Goal: Task Accomplishment & Management: Manage account settings

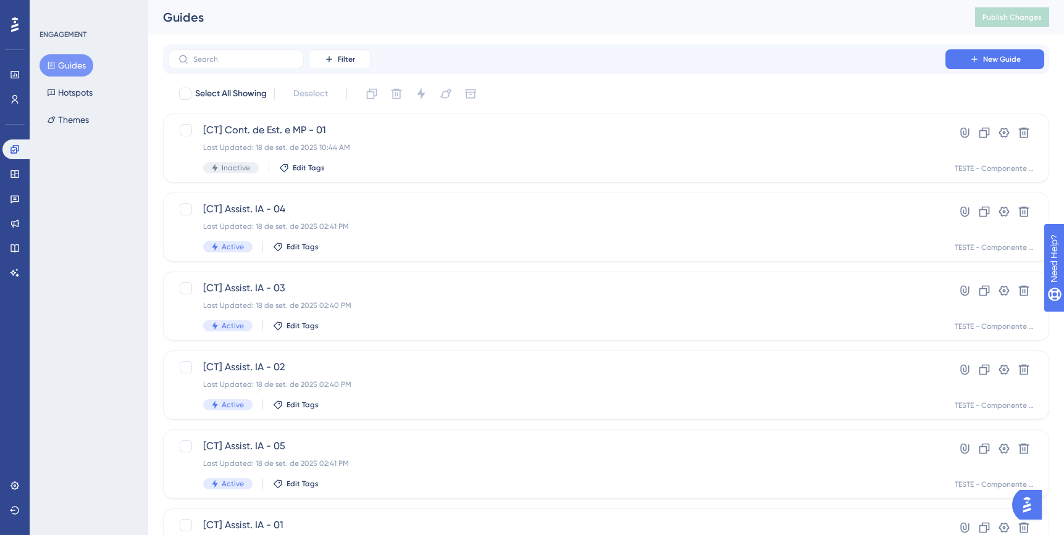
click at [74, 65] on button "Guides" at bounding box center [67, 65] width 54 height 22
click at [15, 182] on link at bounding box center [14, 174] width 25 height 20
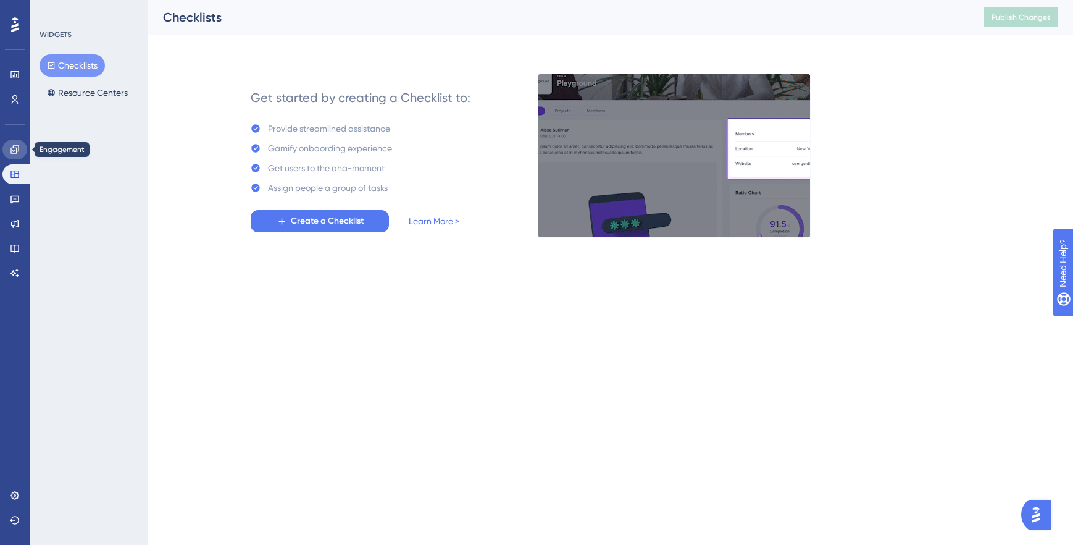
click at [14, 153] on icon at bounding box center [14, 149] width 8 height 8
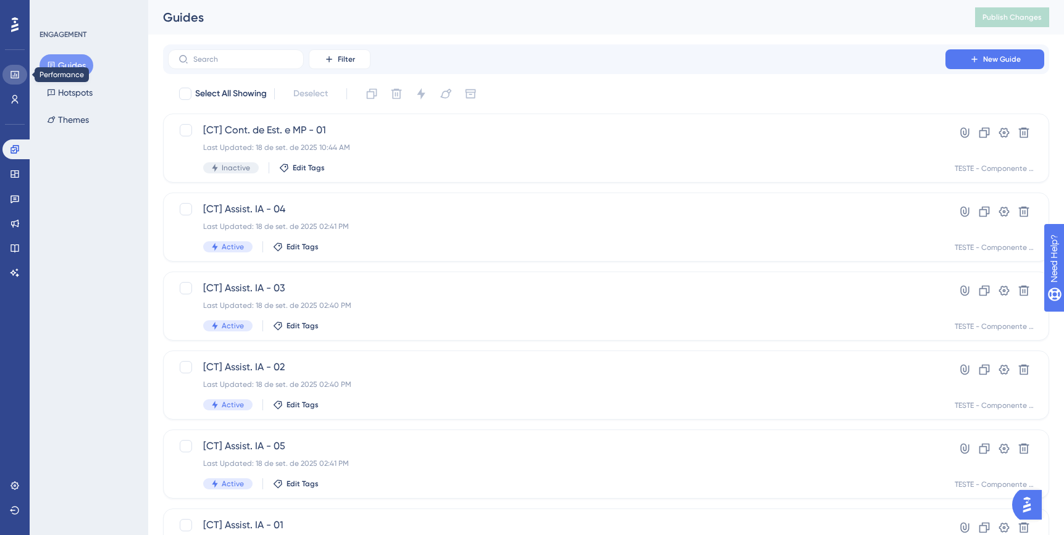
click at [15, 80] on link at bounding box center [14, 75] width 25 height 20
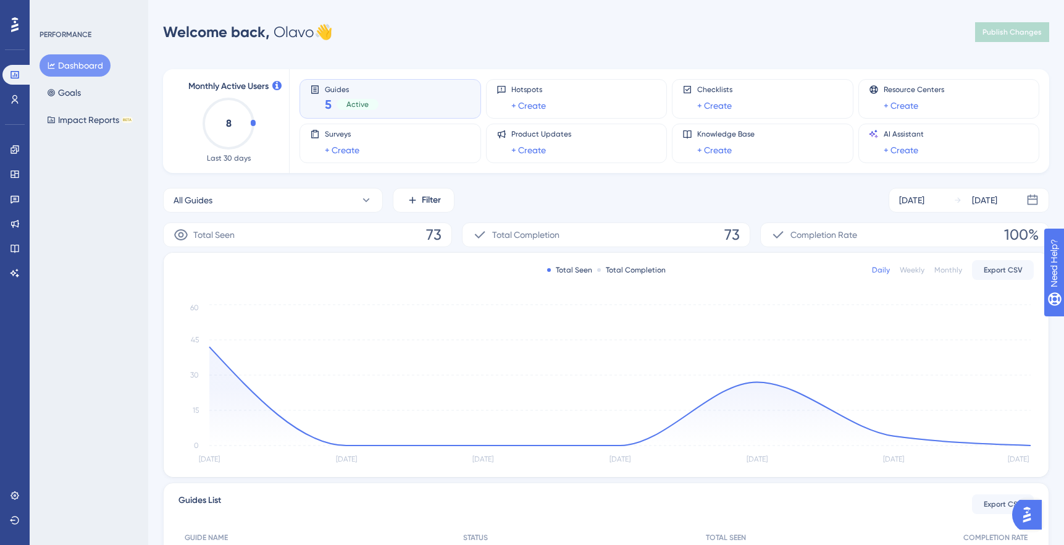
click at [391, 96] on div "Guides 5 Active" at bounding box center [390, 99] width 161 height 28
click at [14, 93] on link at bounding box center [14, 100] width 25 height 20
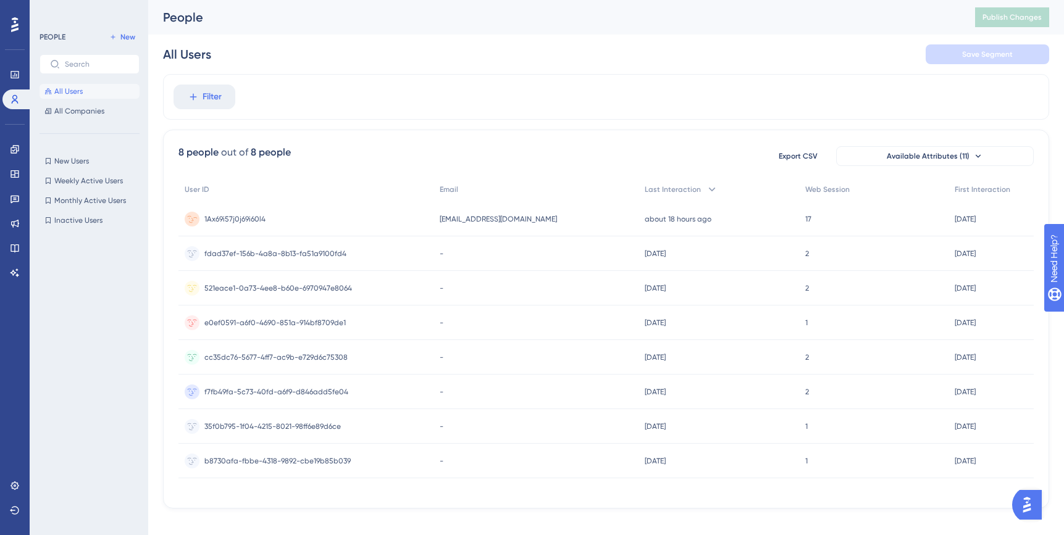
click at [237, 220] on span "1Ax69i57j0j69i60l4" at bounding box center [234, 219] width 61 height 10
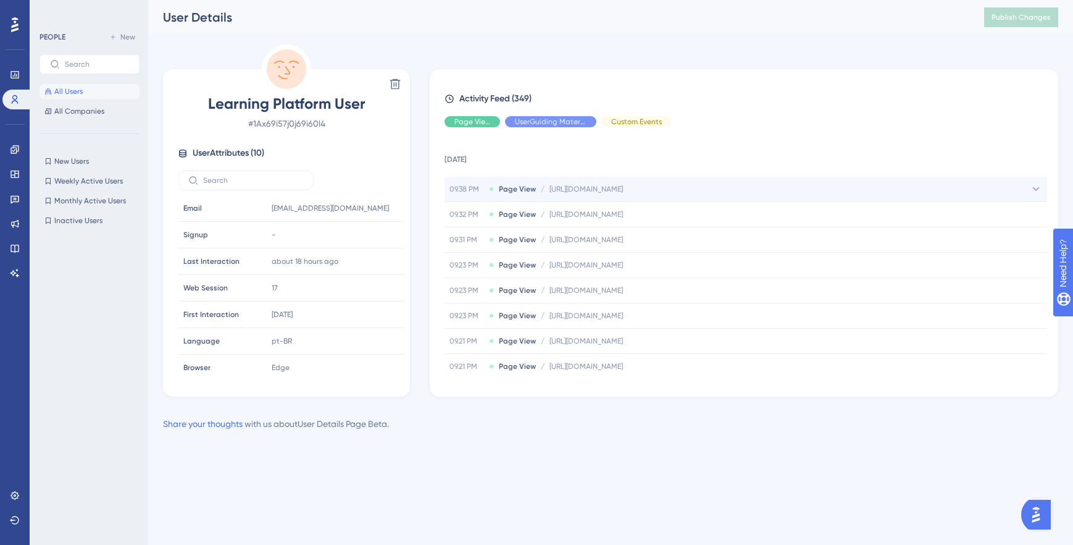
click at [593, 194] on div "09.38 PM Page View / [URL][DOMAIN_NAME] [URL][DOMAIN_NAME]" at bounding box center [746, 189] width 603 height 25
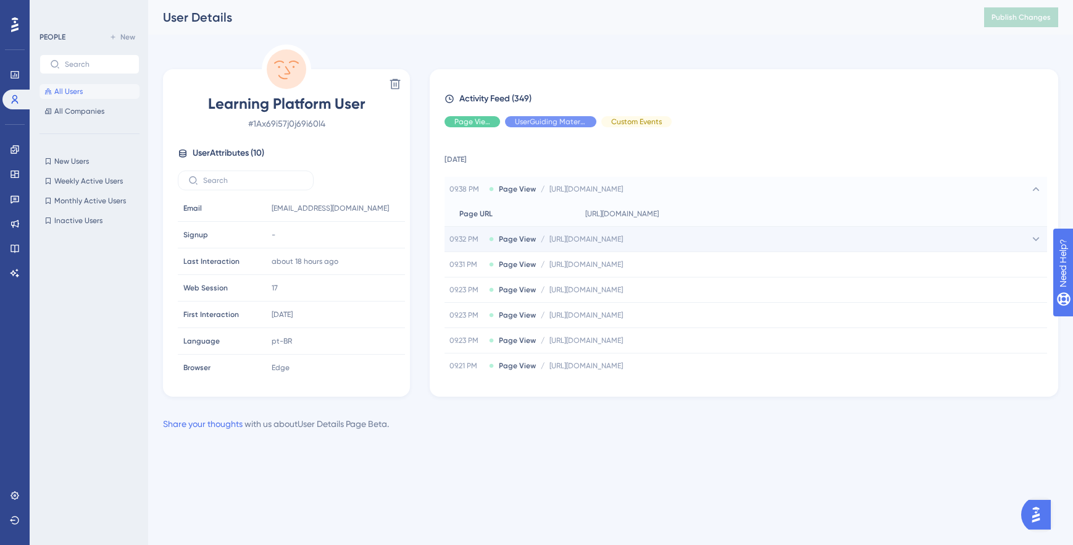
click at [623, 238] on span "[URL][DOMAIN_NAME]" at bounding box center [586, 239] width 73 height 10
click at [70, 90] on span "All Users" at bounding box center [68, 91] width 28 height 10
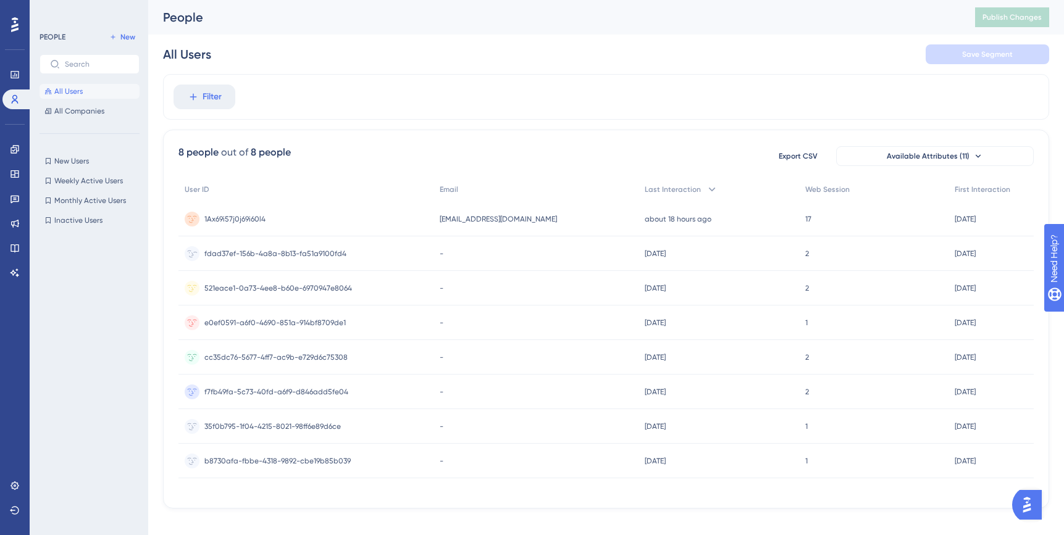
click at [270, 249] on span "fdad37ef-156b-4a8a-8b13-fa51a9100fd4" at bounding box center [275, 254] width 142 height 10
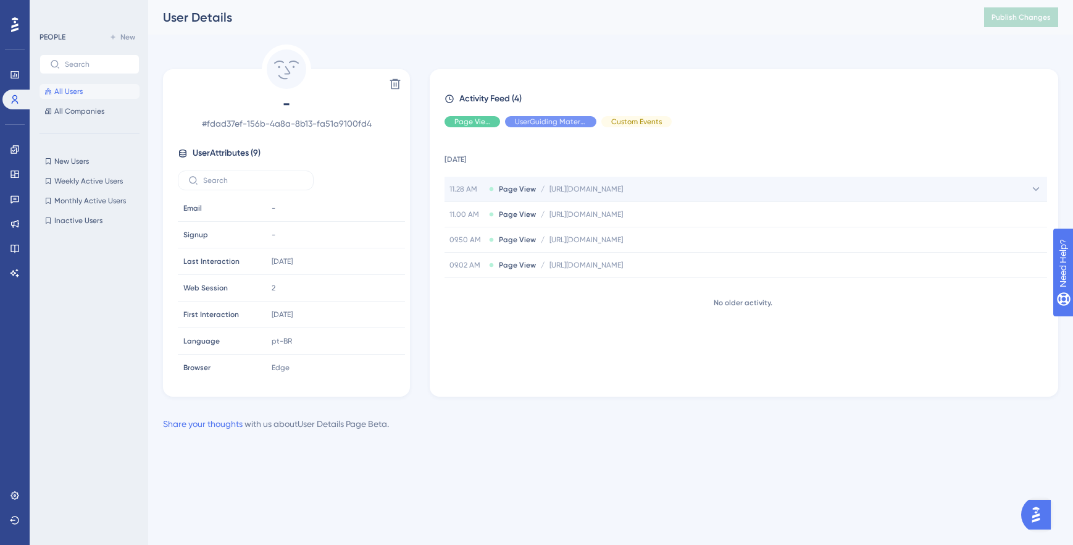
click at [614, 191] on span "[URL][DOMAIN_NAME]" at bounding box center [586, 189] width 73 height 10
click at [61, 90] on span "All Users" at bounding box center [68, 91] width 28 height 10
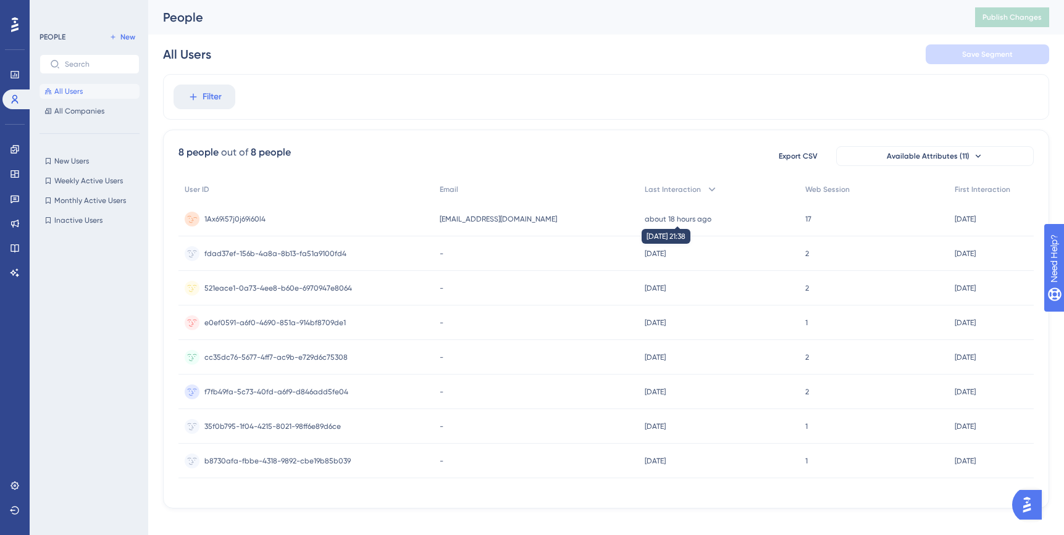
click at [659, 220] on time "about 18 hours ago" at bounding box center [678, 219] width 67 height 9
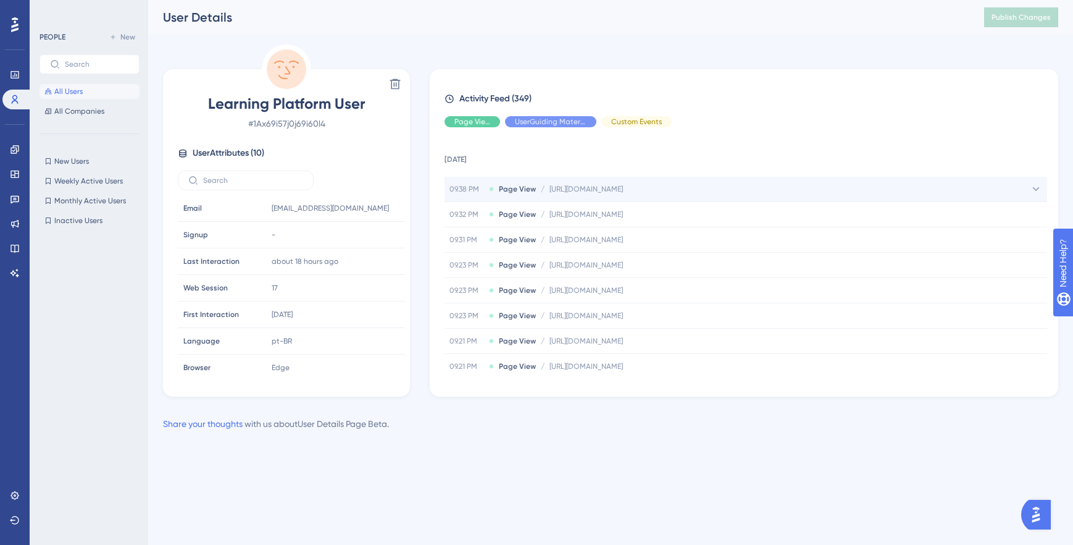
click at [559, 186] on span "[URL][DOMAIN_NAME]" at bounding box center [586, 189] width 73 height 10
click at [19, 78] on icon at bounding box center [15, 75] width 10 height 10
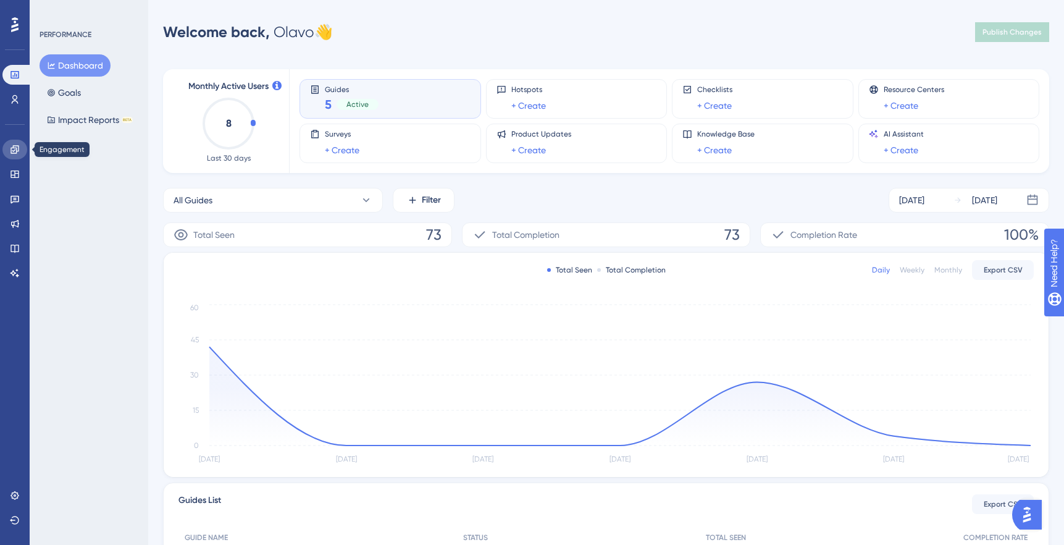
click at [13, 148] on icon at bounding box center [15, 149] width 10 height 10
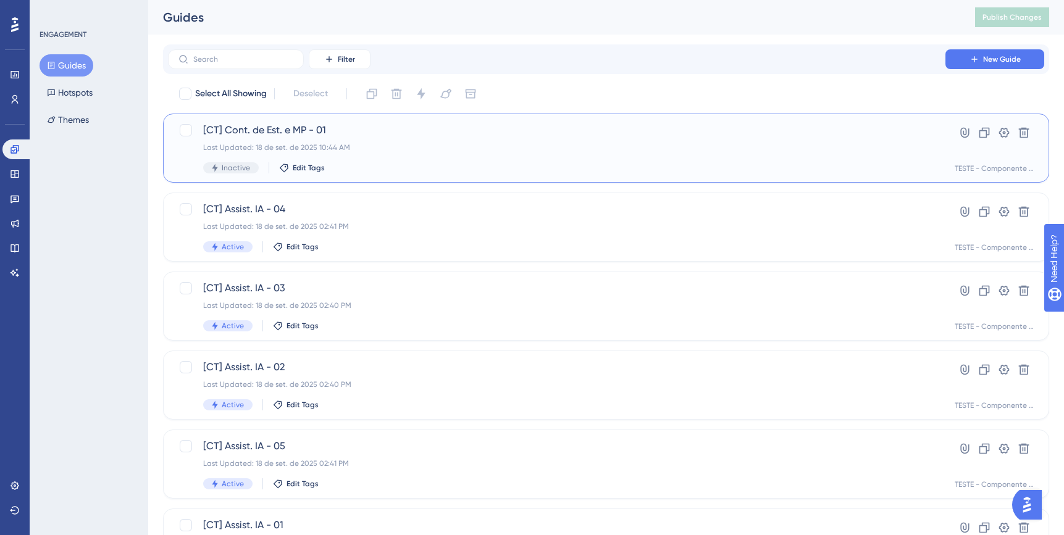
click at [529, 155] on div "[CT] Cont. de Est. e MP - 01 Last Updated: 18 de set. de 2025 10:44 AM Inactive…" at bounding box center [556, 148] width 707 height 51
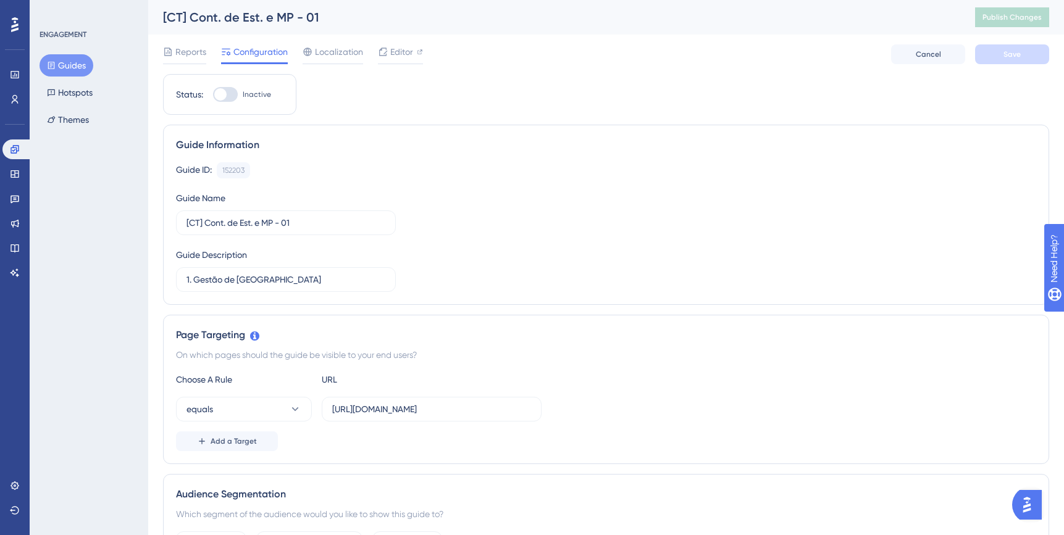
click at [77, 62] on button "Guides" at bounding box center [67, 65] width 54 height 22
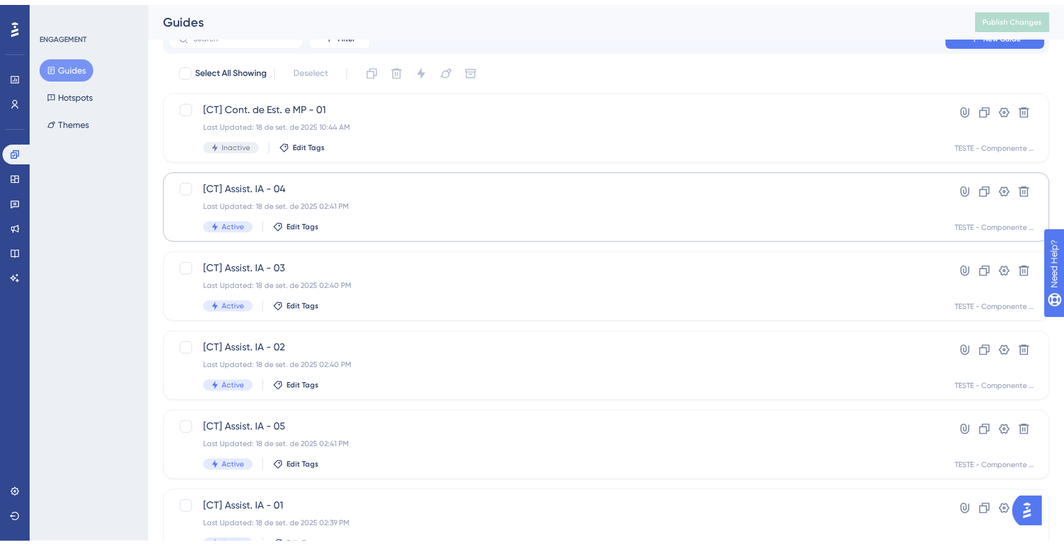
scroll to position [73, 0]
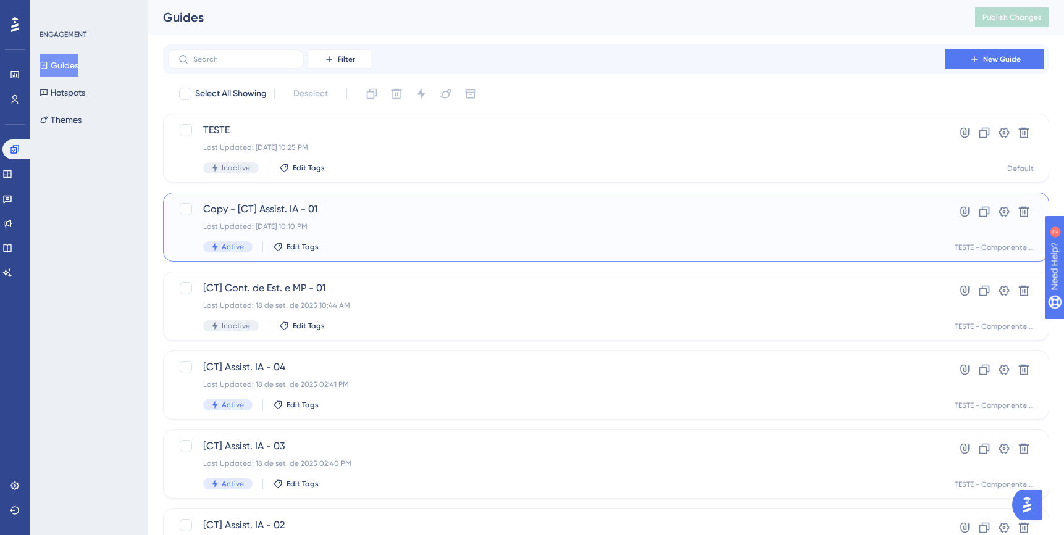
click at [514, 225] on div "Last Updated: [DATE] 10:10 PM" at bounding box center [556, 227] width 707 height 10
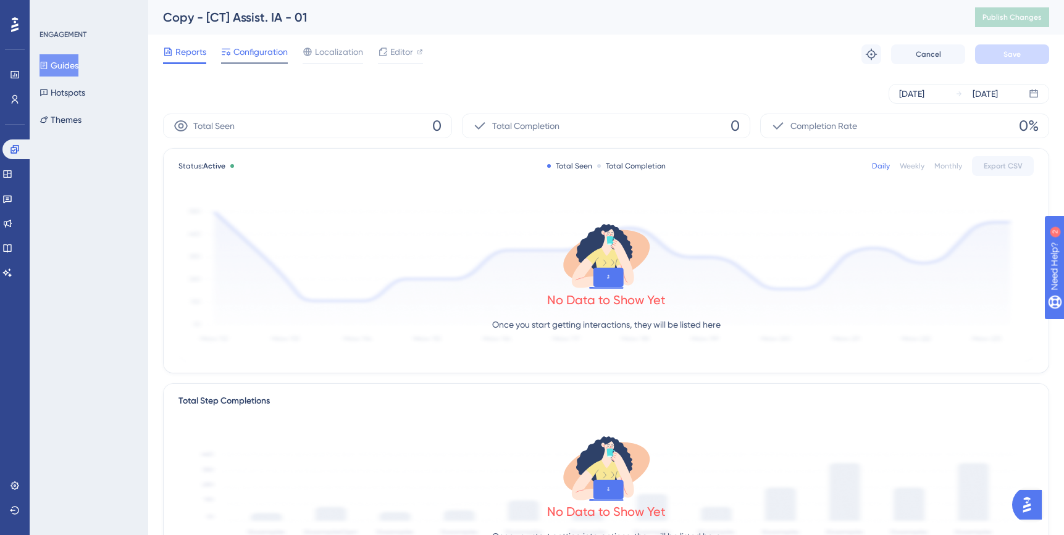
click at [264, 56] on span "Configuration" at bounding box center [260, 51] width 54 height 15
